Goal: Navigation & Orientation: Find specific page/section

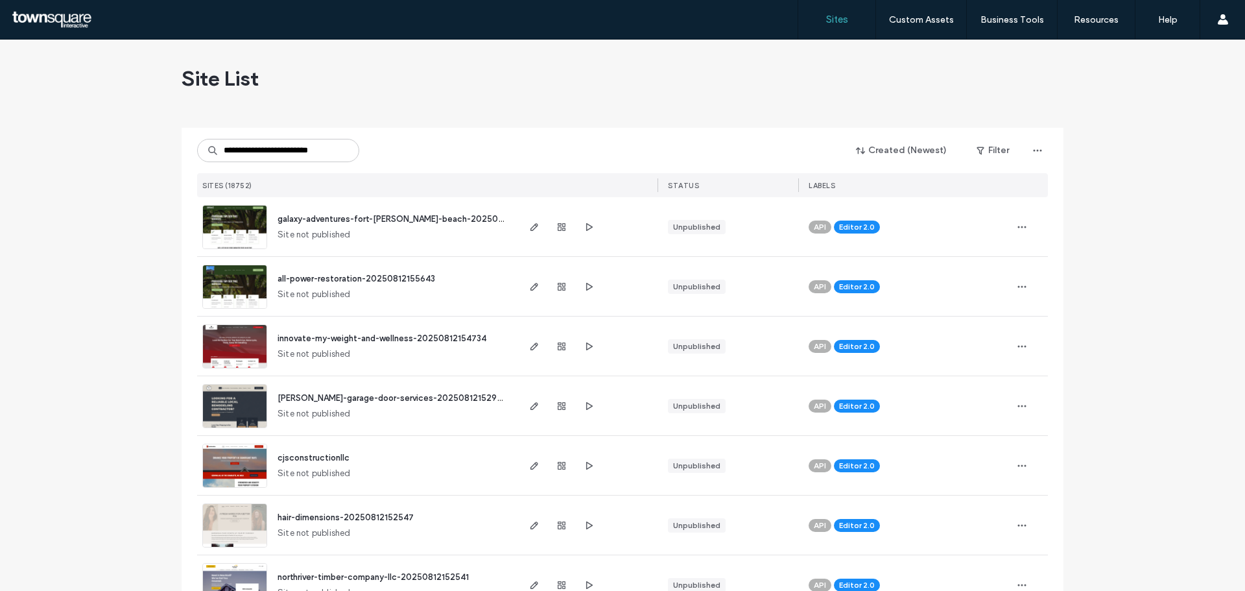
scroll to position [0, 8]
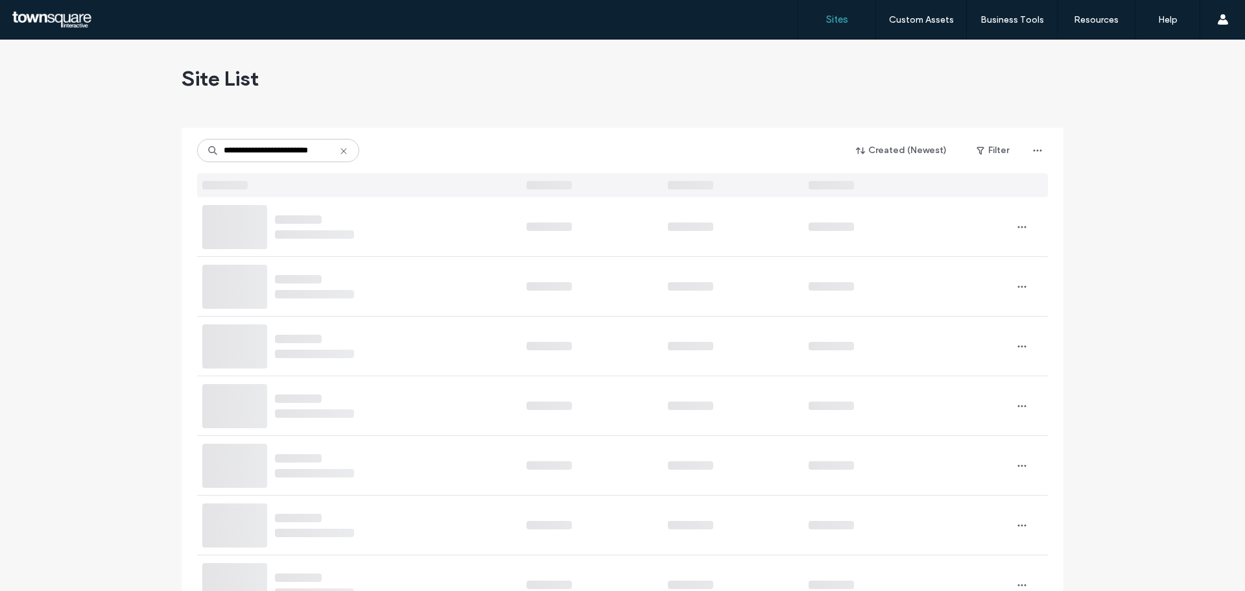
type input "**********"
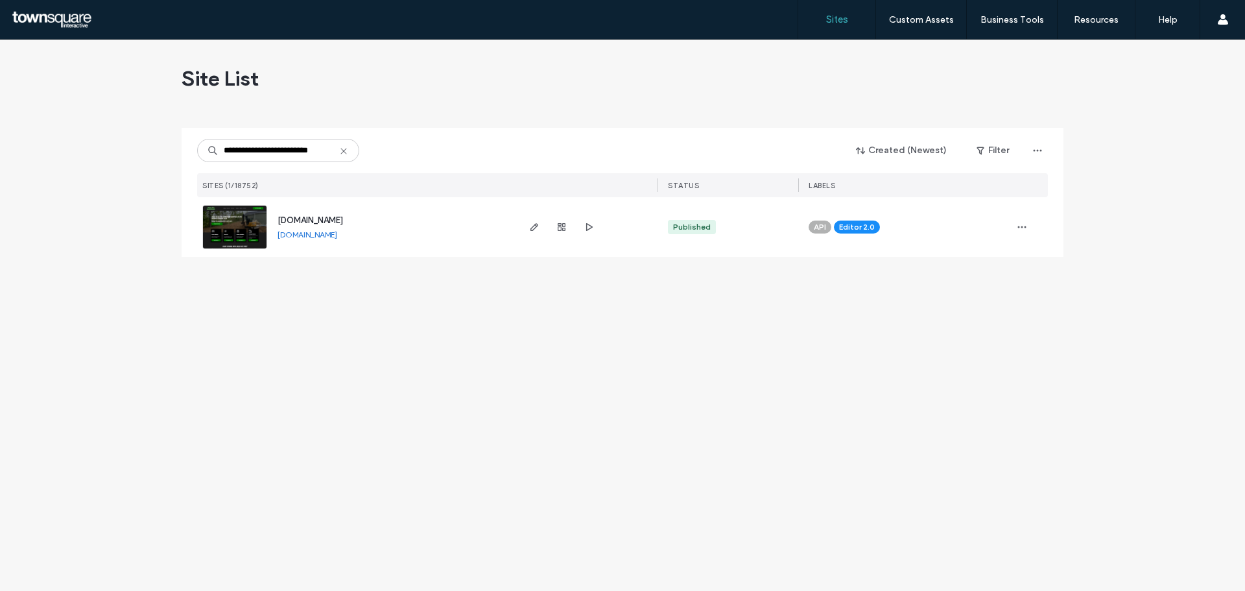
click at [329, 214] on div "[DOMAIN_NAME]" at bounding box center [309, 220] width 65 height 13
click at [325, 217] on span "[DOMAIN_NAME]" at bounding box center [309, 220] width 65 height 10
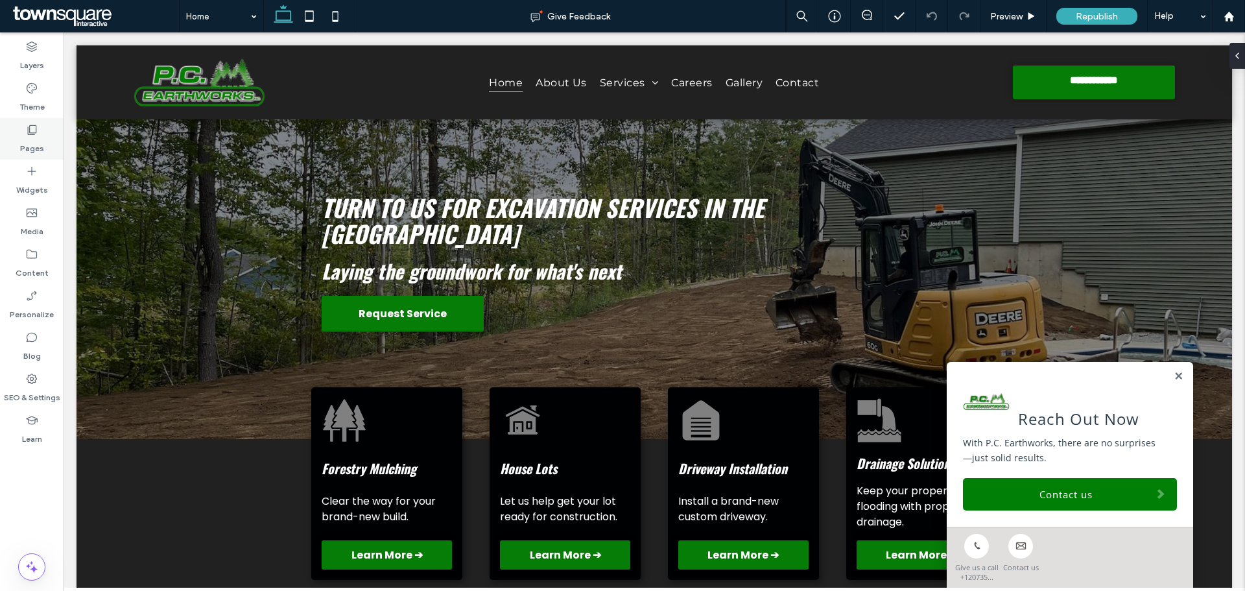
click at [32, 135] on use at bounding box center [32, 130] width 9 height 10
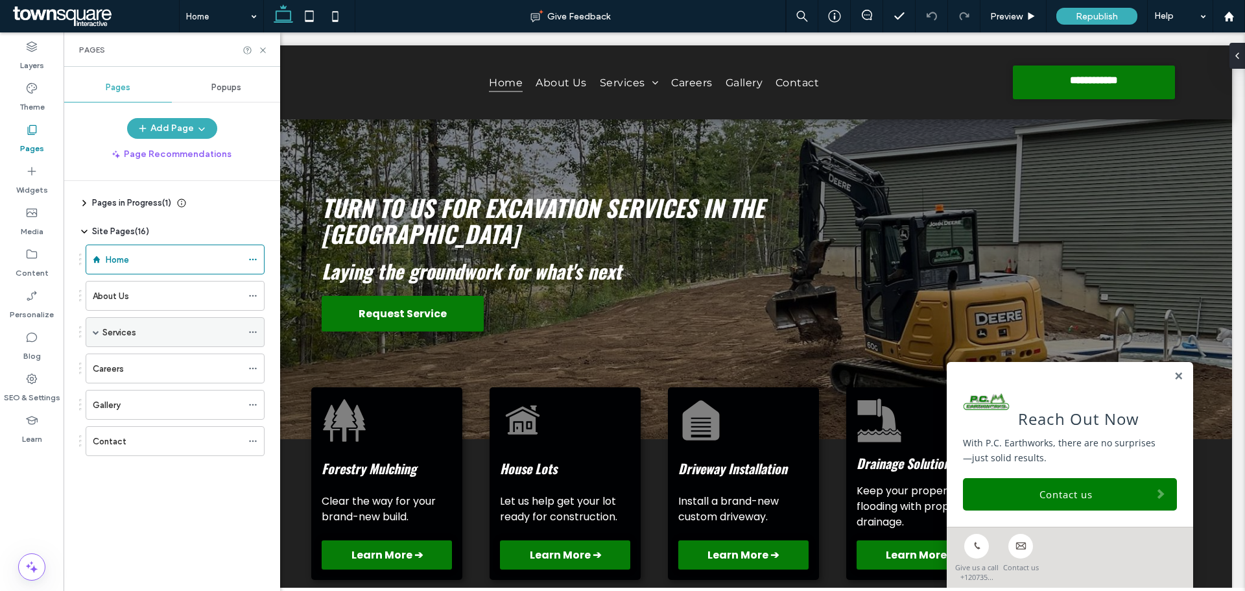
click at [94, 329] on span at bounding box center [96, 332] width 6 height 6
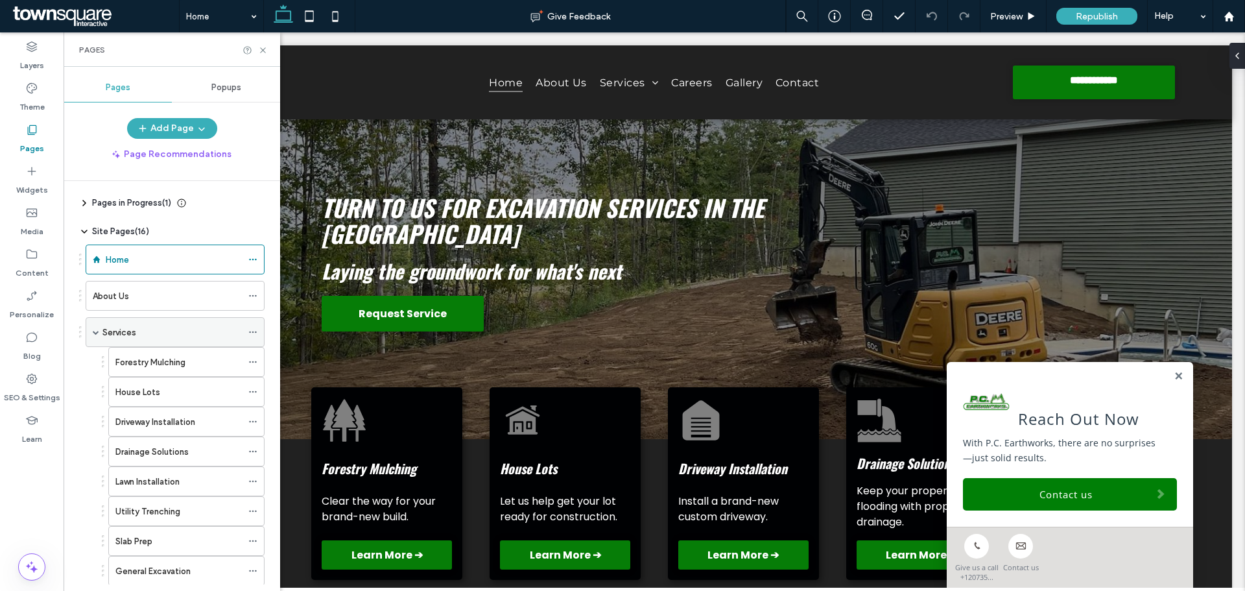
click at [94, 329] on span at bounding box center [96, 332] width 6 height 6
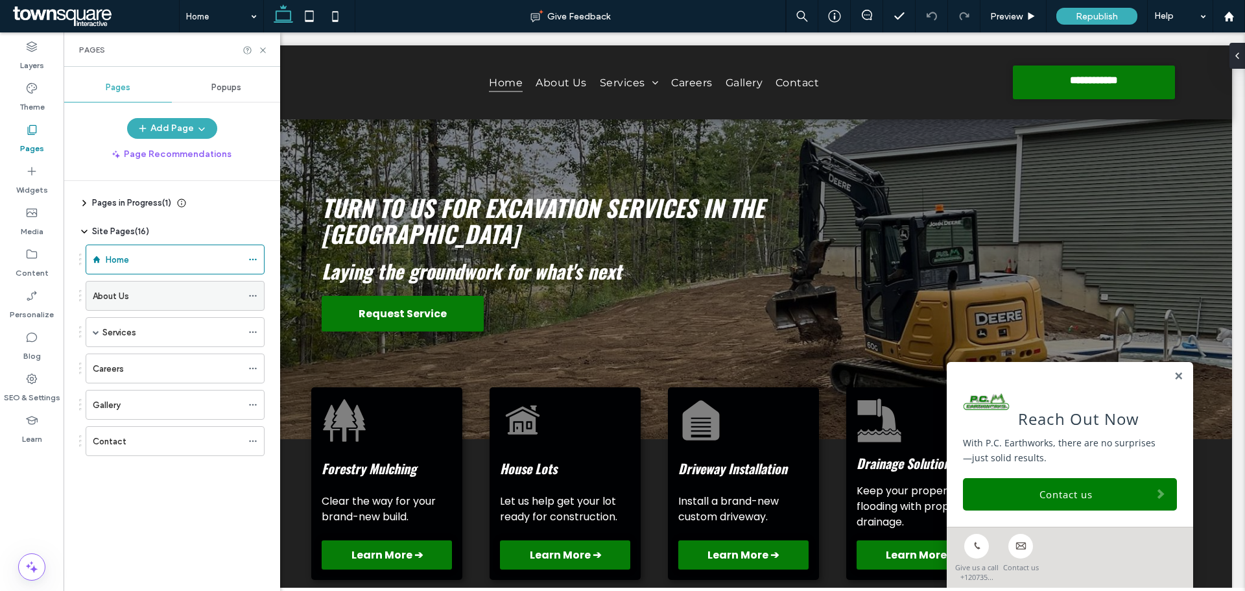
click at [157, 292] on div "About Us" at bounding box center [167, 296] width 149 height 14
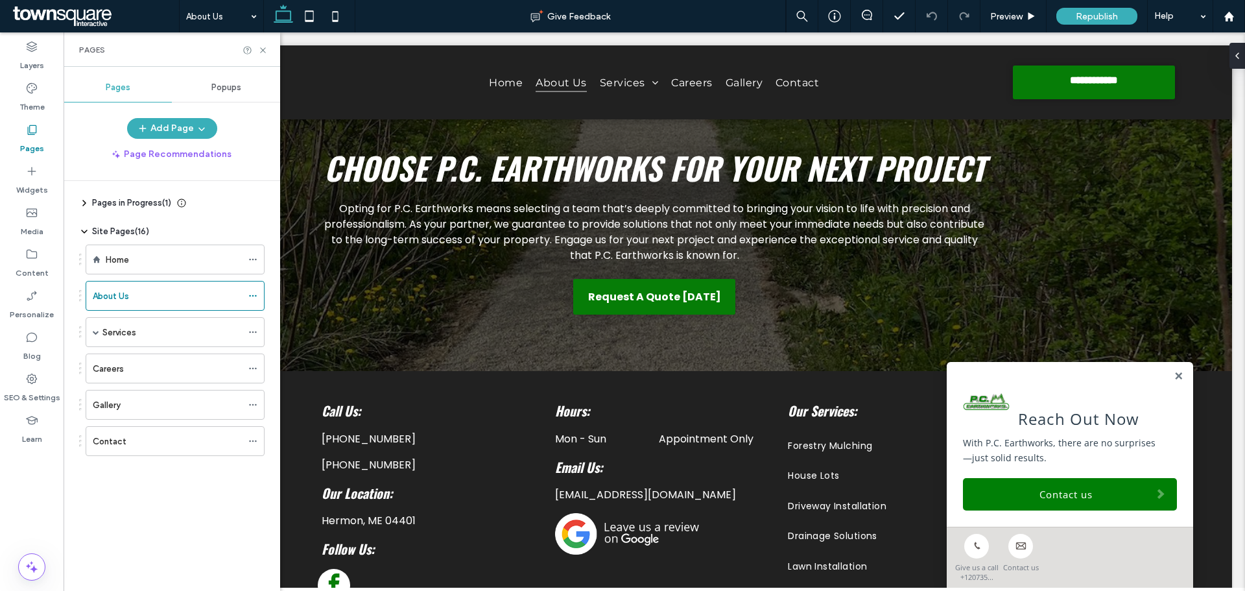
scroll to position [2010, 0]
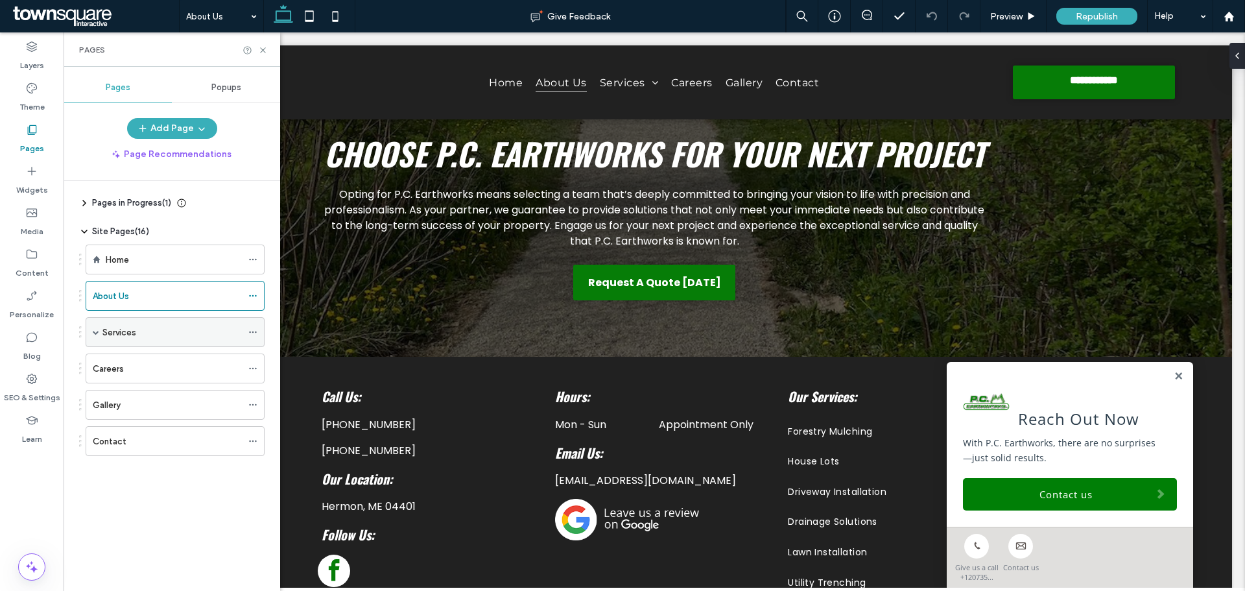
click at [93, 336] on span at bounding box center [96, 332] width 6 height 29
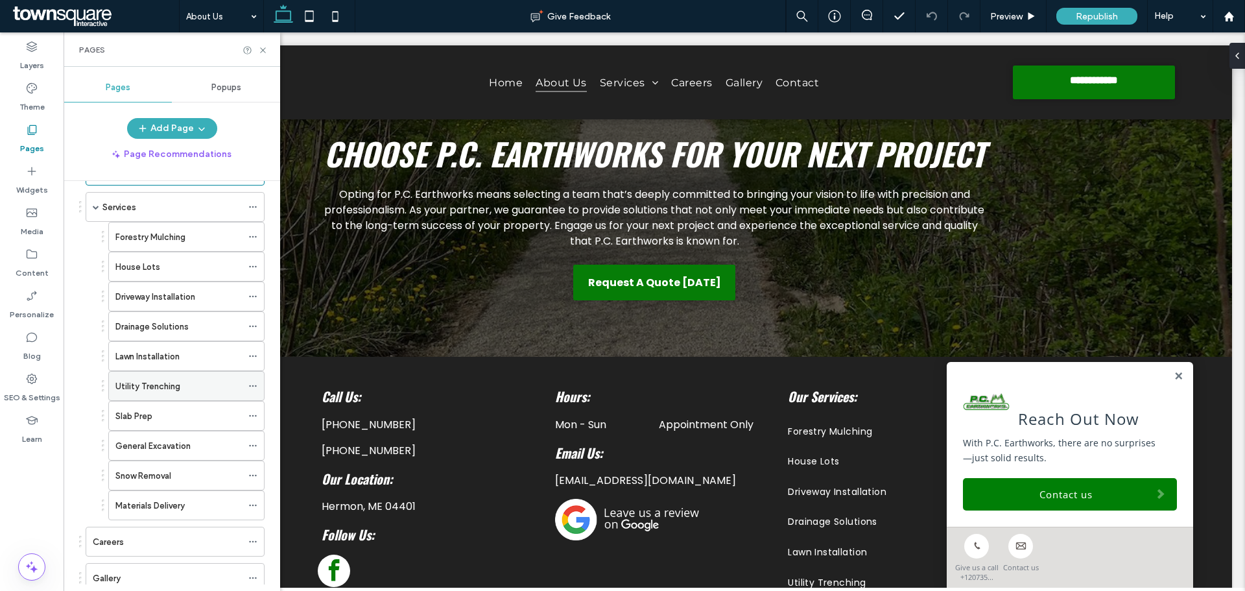
scroll to position [130, 0]
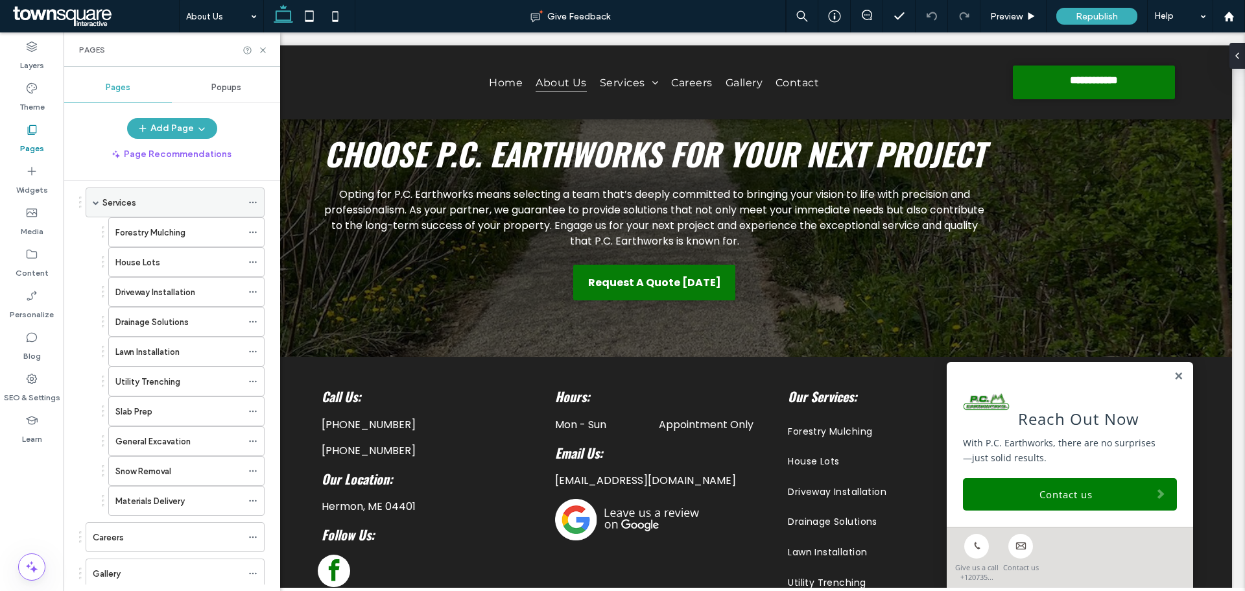
click at [99, 204] on span at bounding box center [96, 202] width 6 height 6
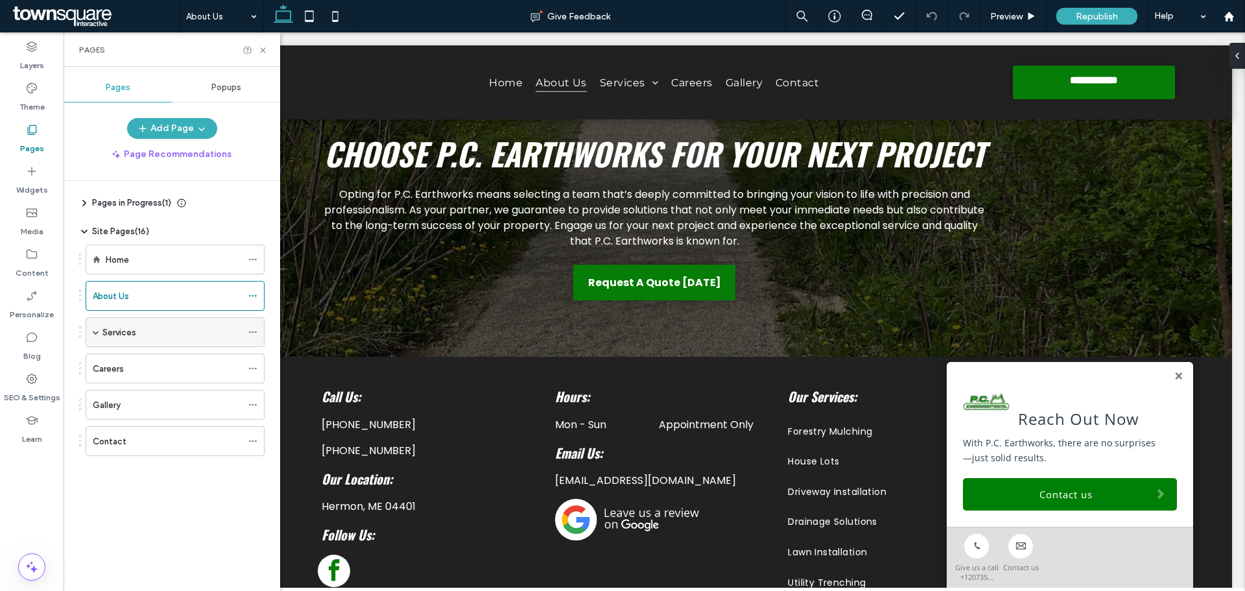
scroll to position [0, 0]
click at [106, 370] on label "Careers" at bounding box center [108, 368] width 31 height 23
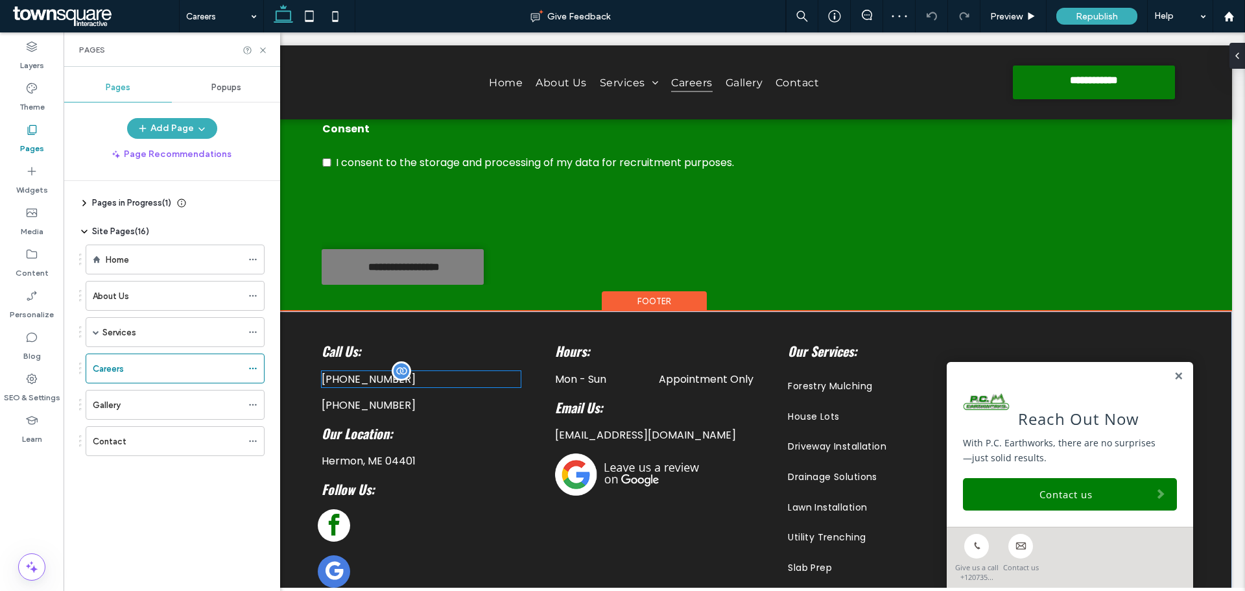
scroll to position [583, 0]
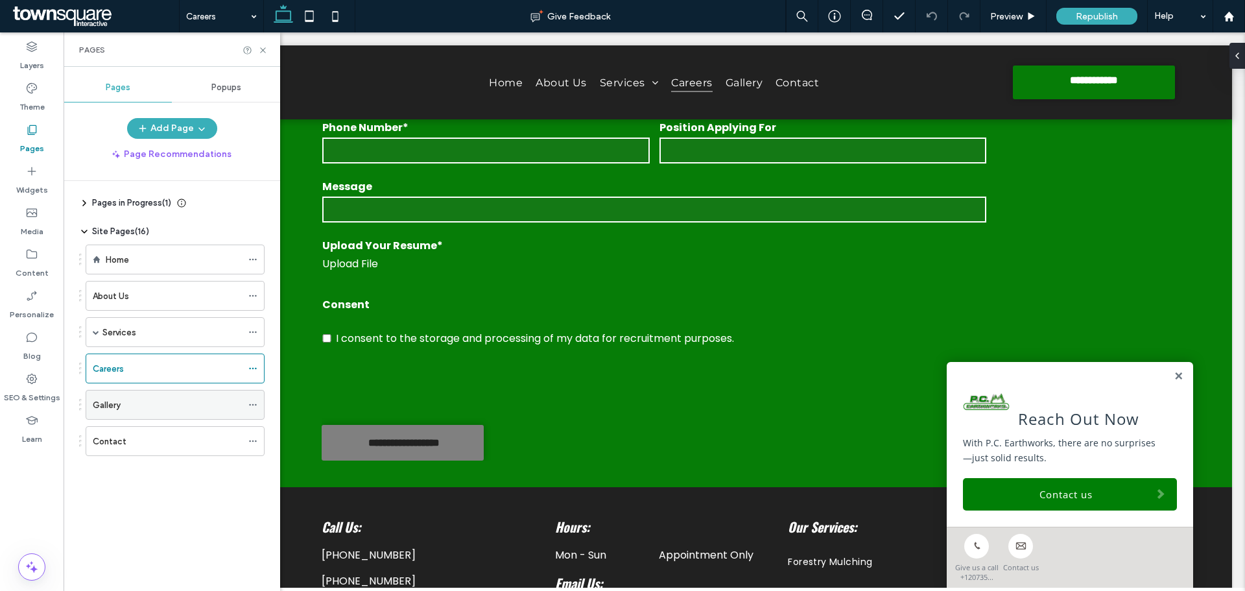
click at [102, 404] on label "Gallery" at bounding box center [107, 404] width 28 height 23
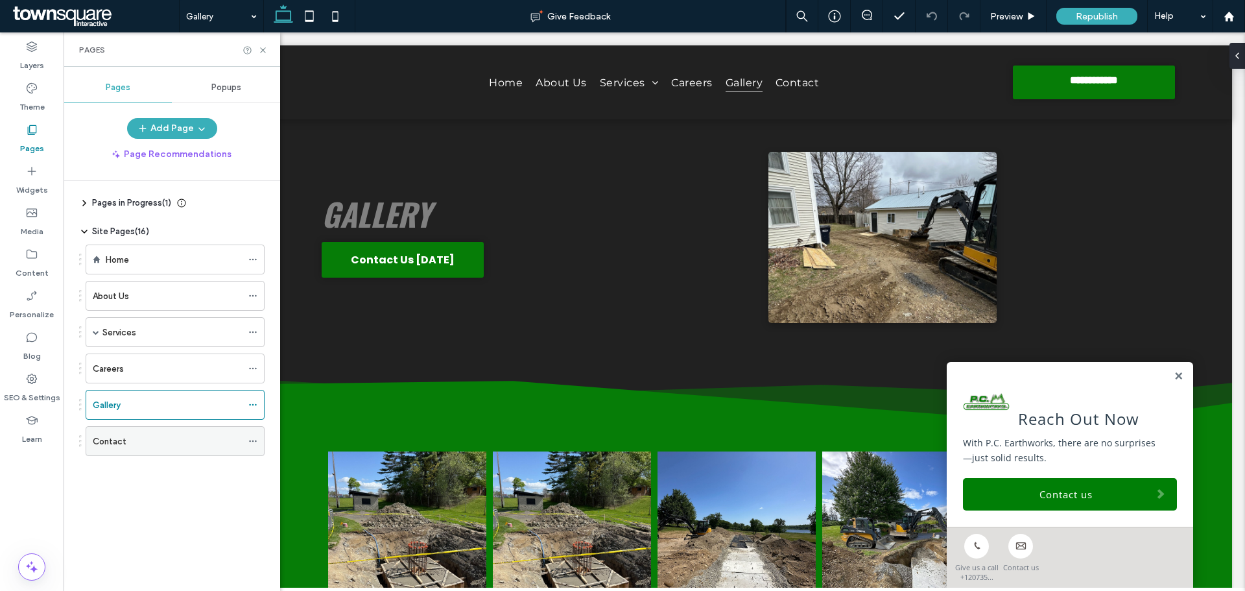
click at [122, 450] on div "Contact" at bounding box center [167, 441] width 149 height 29
